Goal: Task Accomplishment & Management: Complete application form

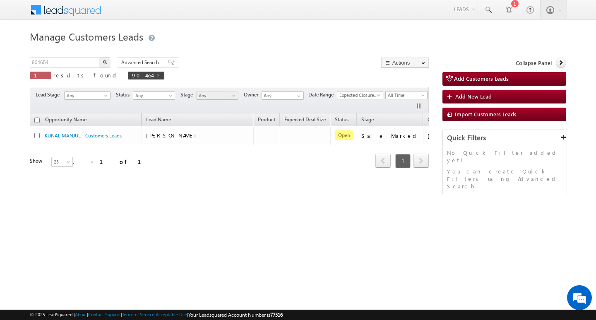
click at [65, 59] on input "904654" at bounding box center [65, 63] width 71 height 10
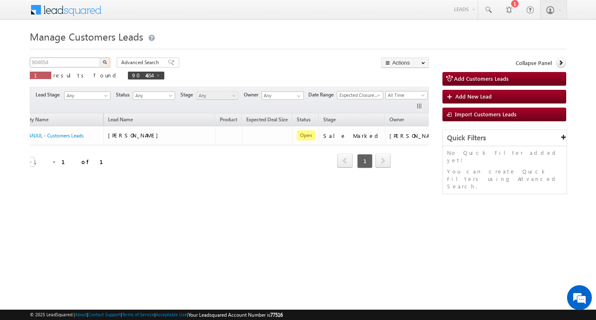
click at [65, 59] on input "904654" at bounding box center [65, 63] width 71 height 10
type input "Search Customers Leads"
click at [94, 60] on input "text" at bounding box center [65, 63] width 71 height 10
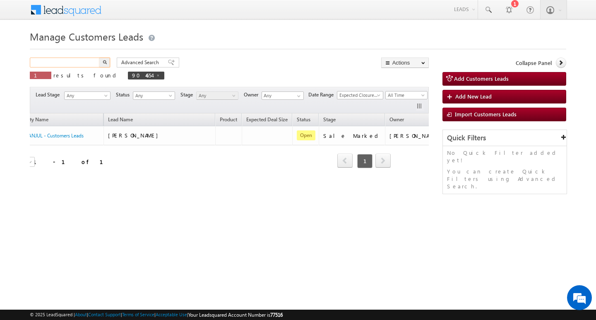
paste input "930077"
type input "930077"
click at [99, 58] on button "button" at bounding box center [104, 63] width 11 height 10
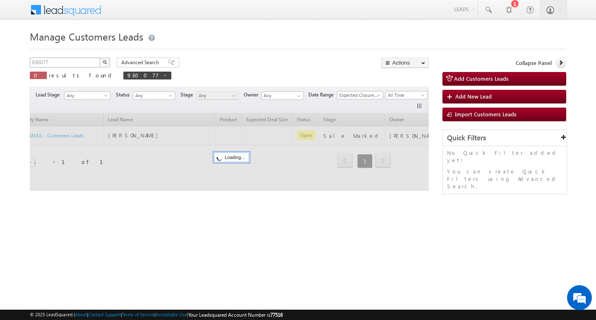
scroll to position [0, 34]
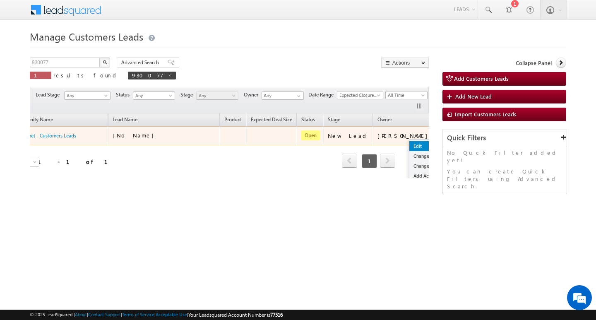
click at [409, 147] on link "Edit" at bounding box center [429, 146] width 41 height 10
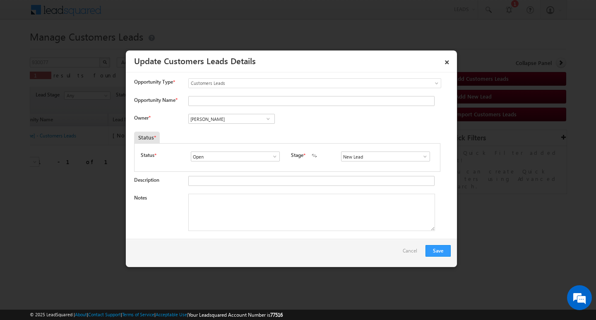
click at [421, 156] on span at bounding box center [425, 156] width 8 height 7
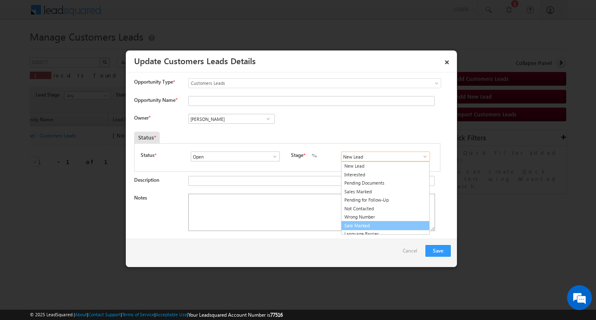
drag, startPoint x: 397, startPoint y: 223, endPoint x: 336, endPoint y: 203, distance: 63.6
click at [397, 224] on link "Sale Marked" at bounding box center [385, 226] width 89 height 10
type input "Sale Marked"
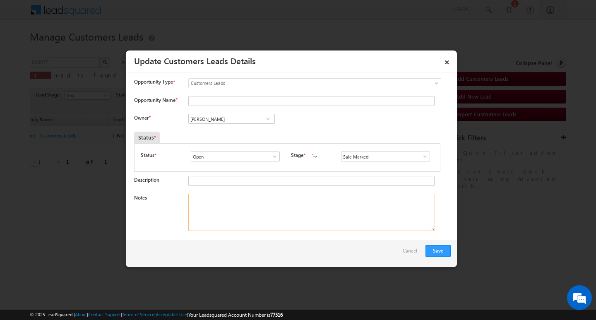
drag, startPoint x: 274, startPoint y: 210, endPoint x: 227, endPoint y: 137, distance: 86.9
click at [274, 210] on textarea "Notes" at bounding box center [311, 212] width 247 height 37
click at [229, 103] on input "Opportunity Name *" at bounding box center [311, 101] width 246 height 10
click at [215, 120] on input "[PERSON_NAME]" at bounding box center [231, 119] width 87 height 10
click at [253, 96] on input "Opportunity Name *" at bounding box center [311, 101] width 246 height 10
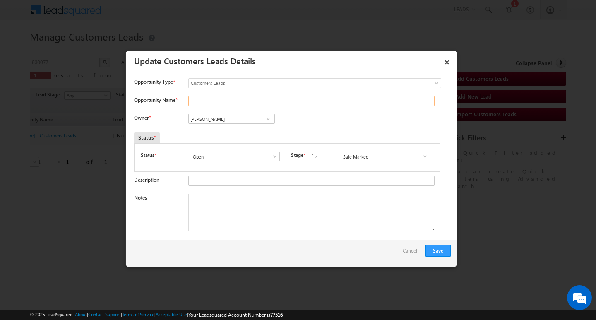
paste input "[PERSON_NAME]"
type input "[PERSON_NAME]"
click at [248, 126] on div "Owner * Vikas Halwai Vikas Halwai Vikas Halwai" at bounding box center [292, 121] width 317 height 14
click at [248, 120] on input "[PERSON_NAME]" at bounding box center [231, 119] width 87 height 10
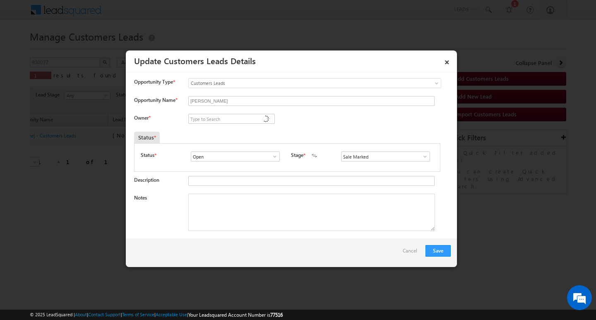
click at [262, 196] on textarea "Notes" at bounding box center [311, 212] width 247 height 37
click at [237, 200] on textarea "Notes" at bounding box center [311, 212] width 247 height 37
paste textarea "[PERSON_NAME] A/ AG : 36/ B / MOTHE INCOME : 40K / PROPERTY TYPE MC / LOAN TYPE…"
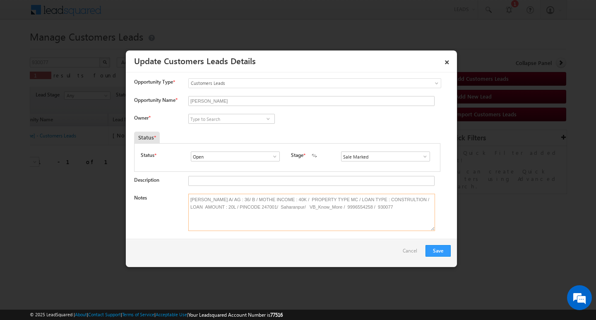
type textarea "[PERSON_NAME] A/ AG : 36/ B / MOTHE INCOME : 40K / PROPERTY TYPE MC / LOAN TYPE…"
click at [216, 125] on div "[PERSON_NAME] [PERSON_NAME] [PERSON_NAME] [PERSON_NAME] [PERSON_NAME] [PERSON_N…" at bounding box center [238, 120] width 100 height 12
click at [231, 119] on input at bounding box center [231, 119] width 87 height 10
click at [253, 117] on input at bounding box center [231, 119] width 87 height 10
paste input "[PERSON_NAME]"
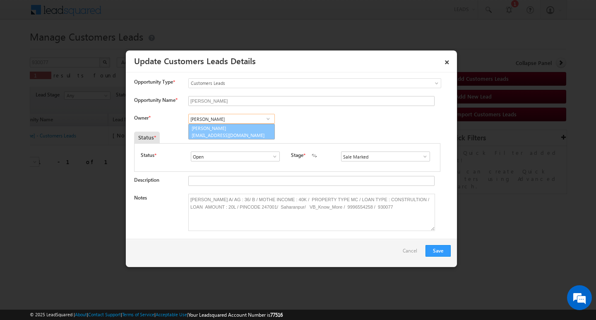
click at [237, 128] on link "[PERSON_NAME] [EMAIL_ADDRESS][DOMAIN_NAME]" at bounding box center [231, 132] width 87 height 16
type input "[PERSON_NAME]"
click at [332, 246] on div "Save Cancel" at bounding box center [291, 253] width 331 height 28
click at [440, 253] on button "Save" at bounding box center [438, 251] width 25 height 12
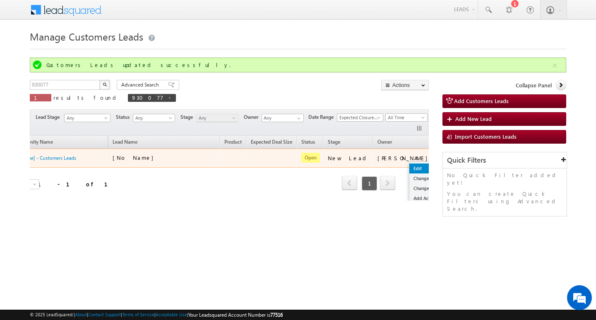
click at [409, 170] on link "Edit" at bounding box center [429, 169] width 41 height 10
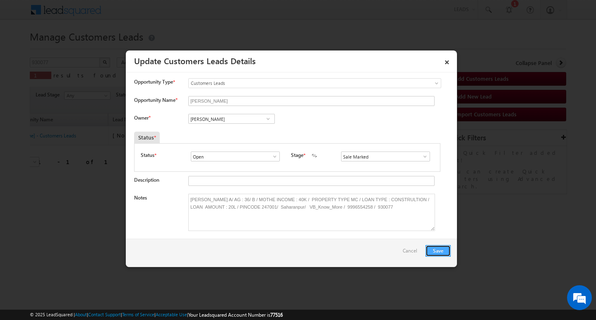
click at [437, 248] on button "Save" at bounding box center [438, 251] width 25 height 12
